Goal: Check status: Check status

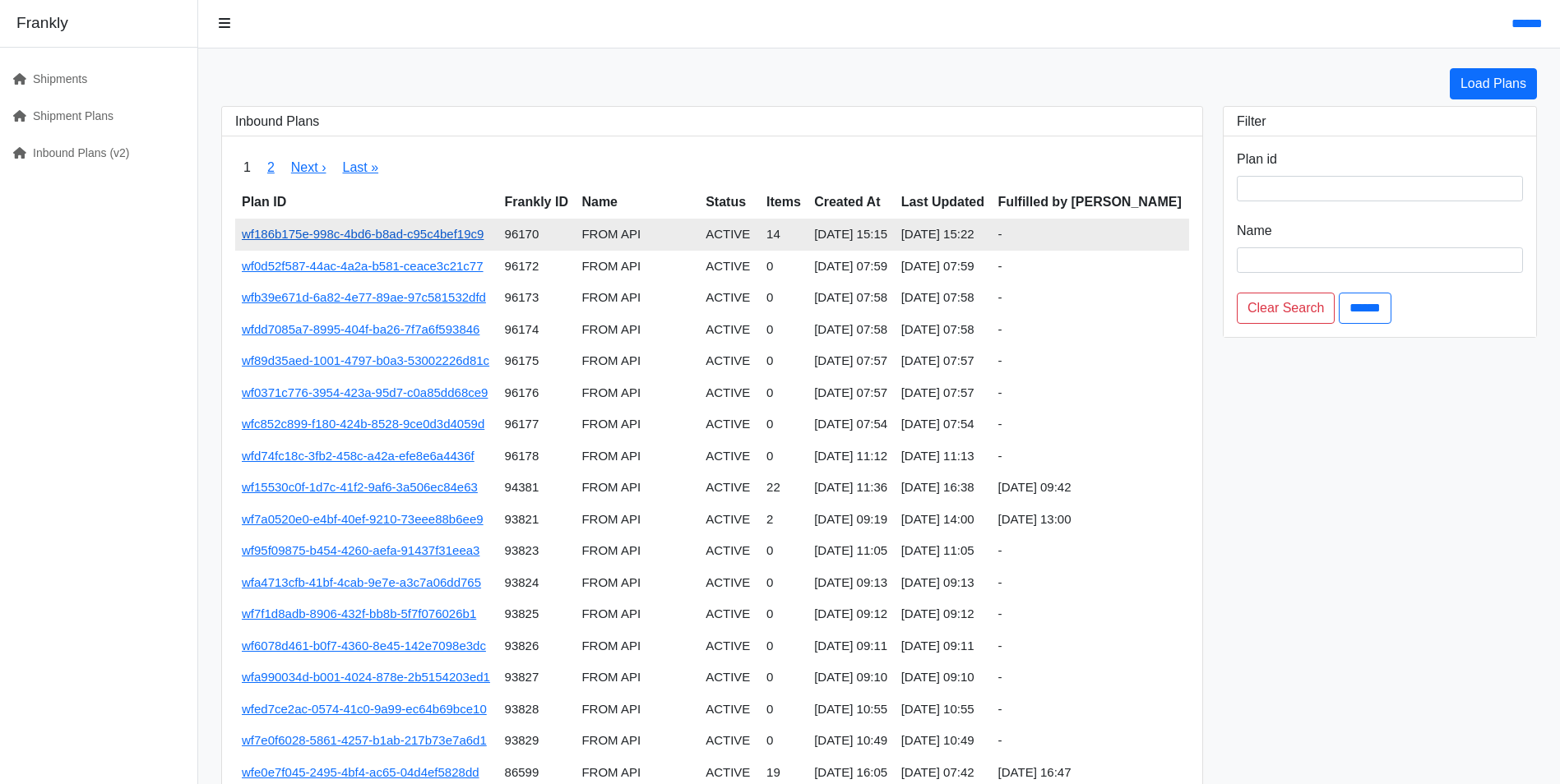
click at [471, 237] on link "wf186b175e-998c-4bd6-b8ad-c95c4bef19c9" at bounding box center [363, 234] width 242 height 14
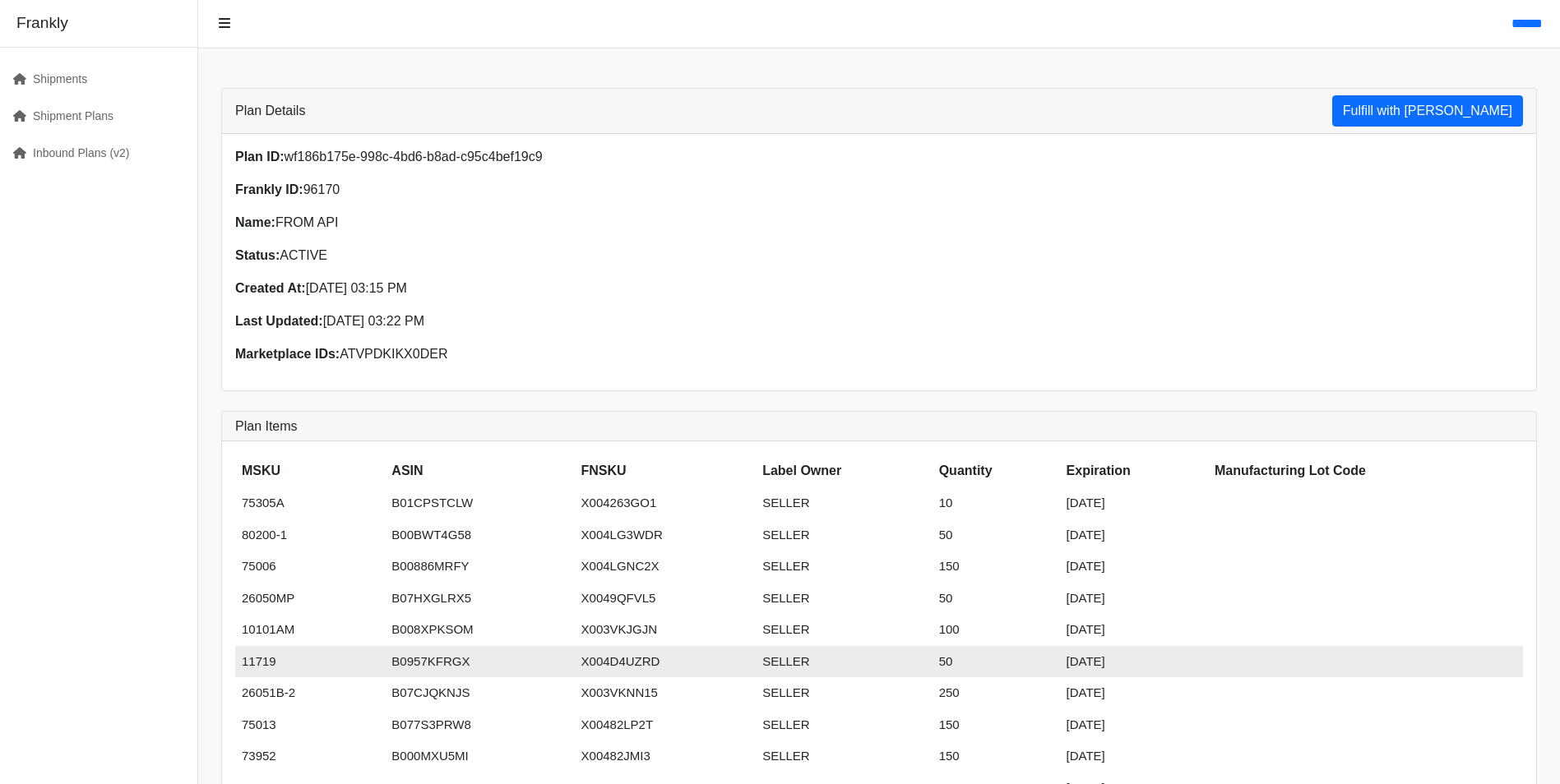
click at [1459, 667] on td at bounding box center [1365, 662] width 315 height 32
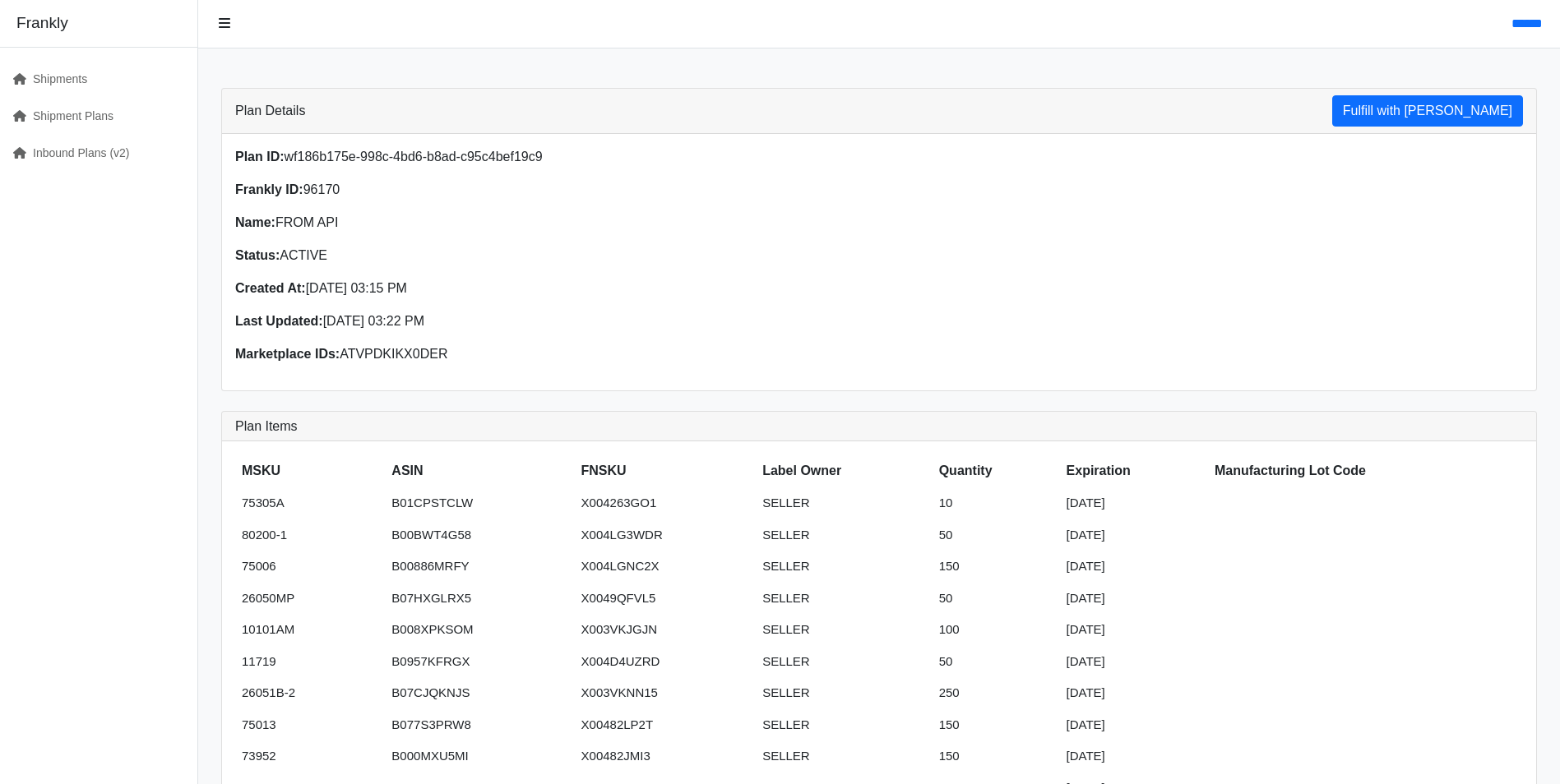
drag, startPoint x: 307, startPoint y: 287, endPoint x: 439, endPoint y: 287, distance: 132.0
click at [439, 287] on p "Created At: 09/04/2025 03:15 PM" at bounding box center [552, 288] width 634 height 19
click at [76, 150] on link "Inbound Plans (v2)" at bounding box center [92, 154] width 184 height 37
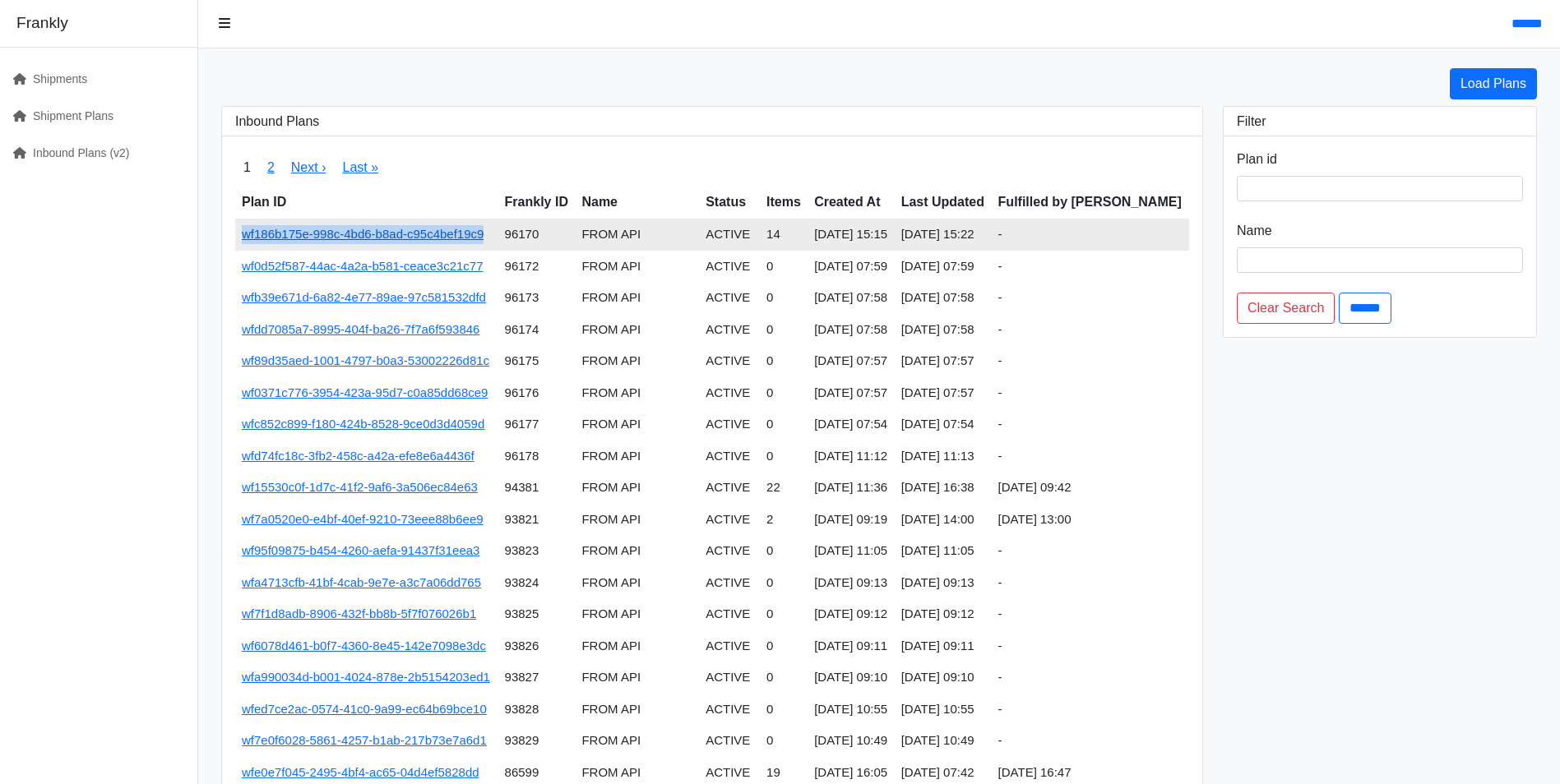
drag, startPoint x: 240, startPoint y: 237, endPoint x: 483, endPoint y: 242, distance: 243.1
click at [483, 242] on td "wf186b175e-998c-4bd6-b8ad-c95c4bef19c9" at bounding box center [366, 235] width 263 height 32
drag, startPoint x: 483, startPoint y: 242, endPoint x: 413, endPoint y: 237, distance: 70.2
copy link "wf186b175e-998c-4bd6-b8ad-c95c4bef19c9"
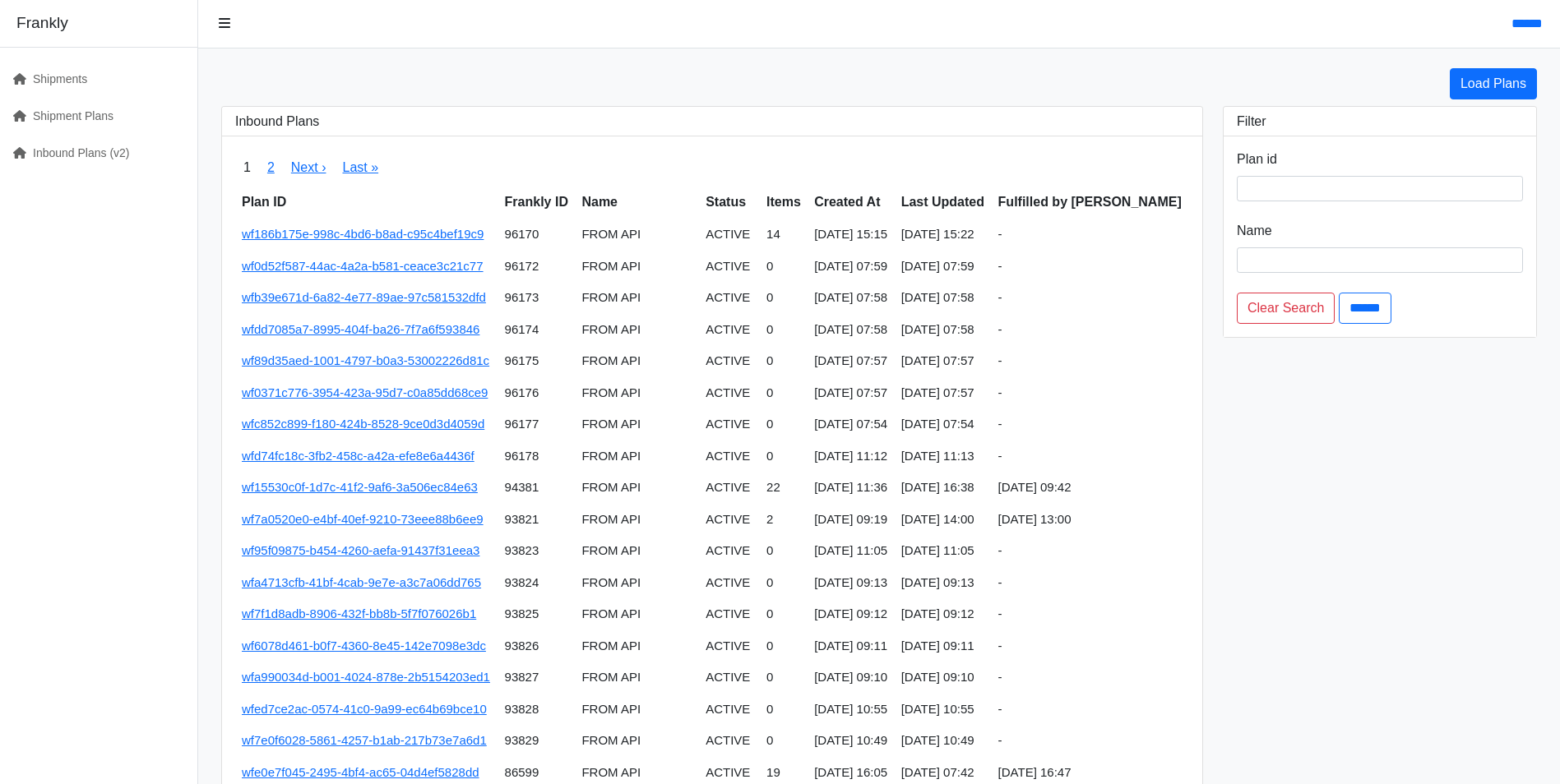
click at [451, 155] on nav "1 2 Next › Last »" at bounding box center [712, 167] width 954 height 36
click at [78, 145] on link "Inbound Plans (v2)" at bounding box center [92, 154] width 184 height 37
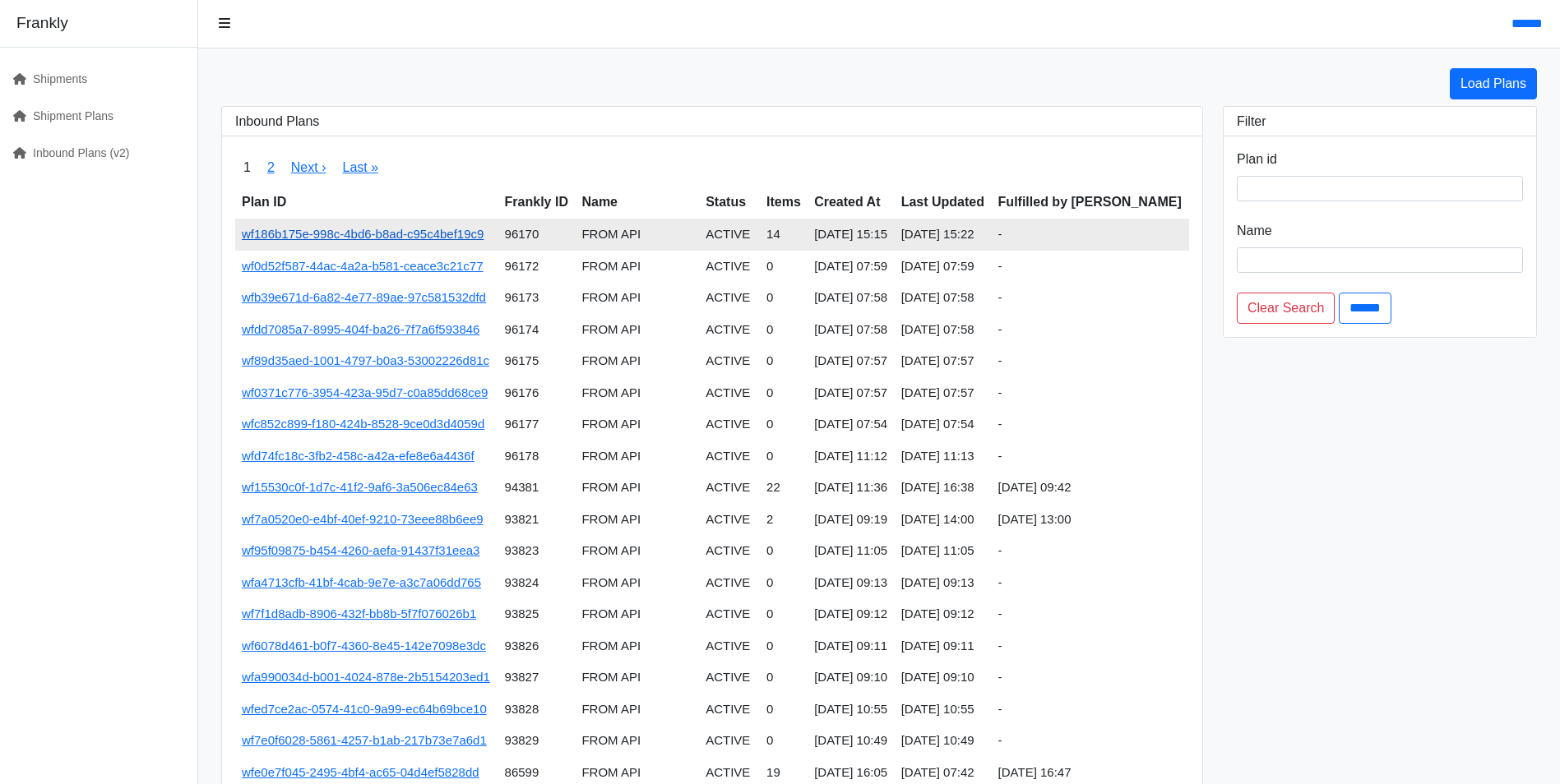
click at [346, 236] on link "wf186b175e-998c-4bd6-b8ad-c95c4bef19c9" at bounding box center [363, 234] width 242 height 14
